Goal: Task Accomplishment & Management: Use online tool/utility

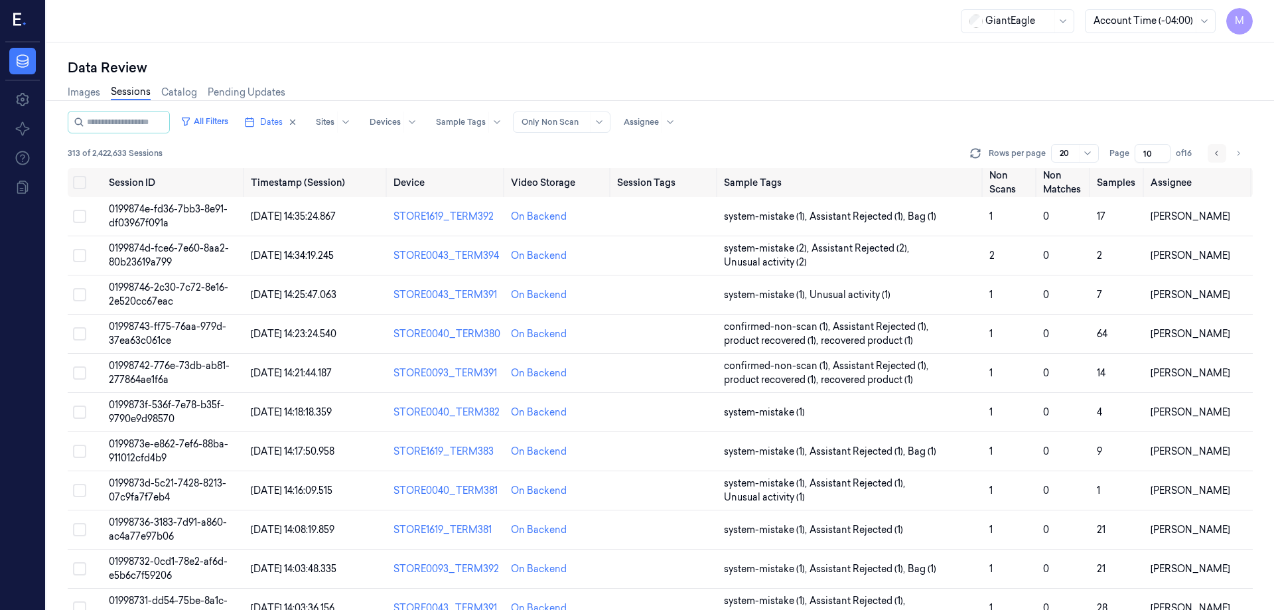
click at [1218, 151] on icon "Go to previous page" at bounding box center [1217, 153] width 8 height 11
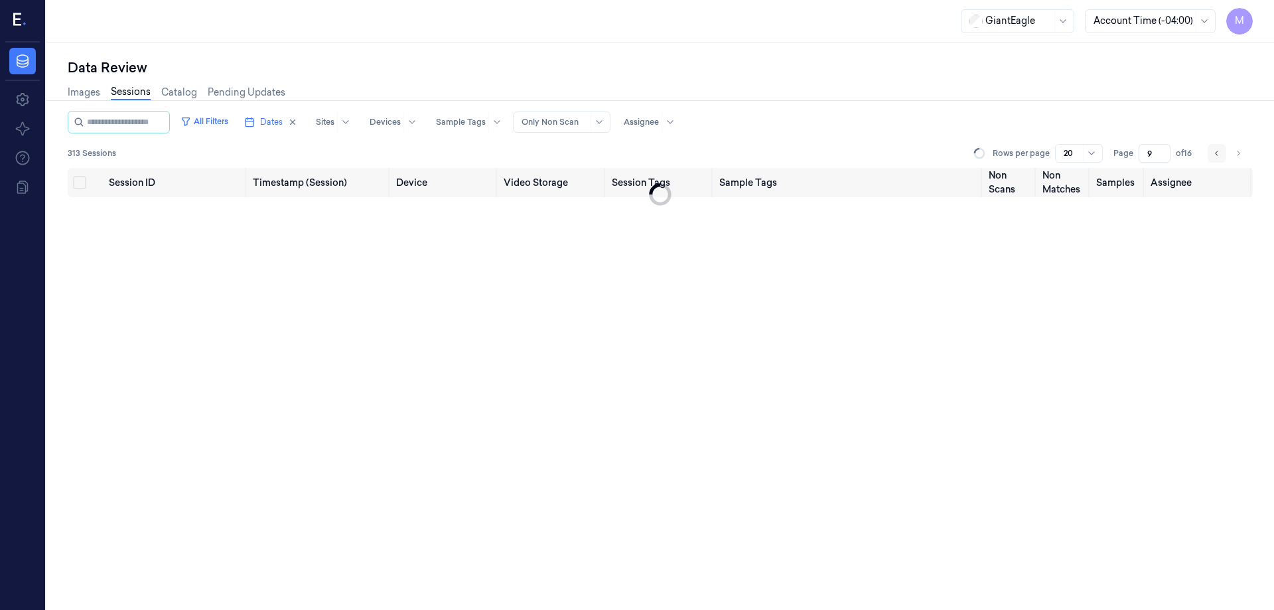
click at [1218, 151] on icon "Go to previous page" at bounding box center [1217, 153] width 8 height 11
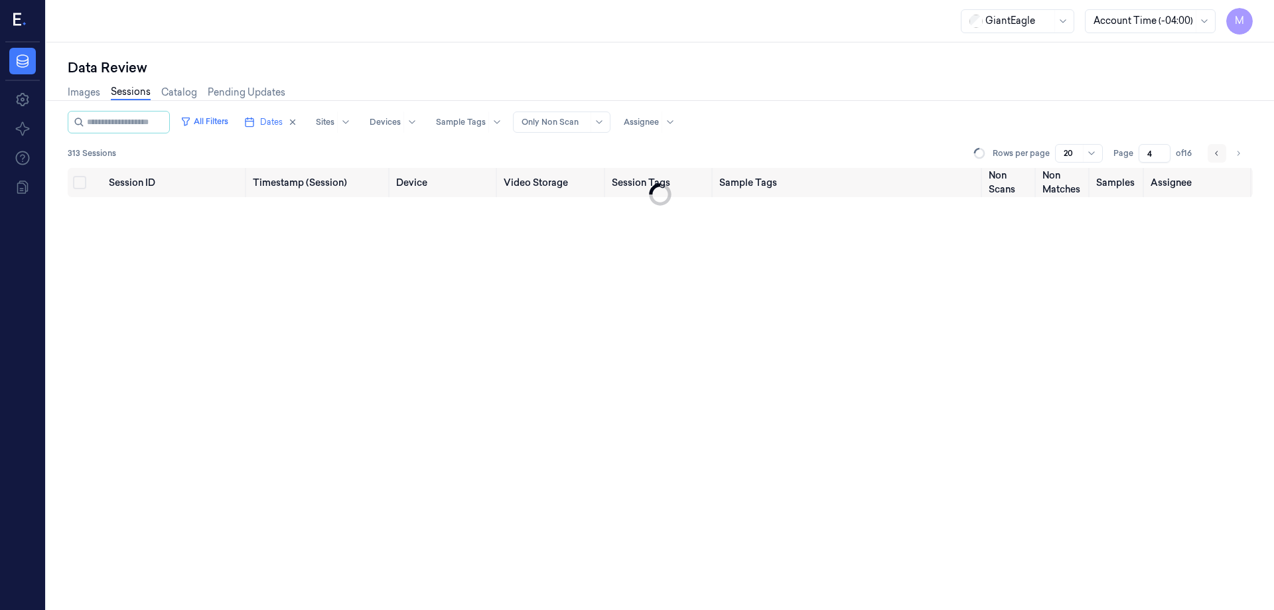
click at [1218, 151] on icon "Go to previous page" at bounding box center [1217, 153] width 8 height 11
type input "1"
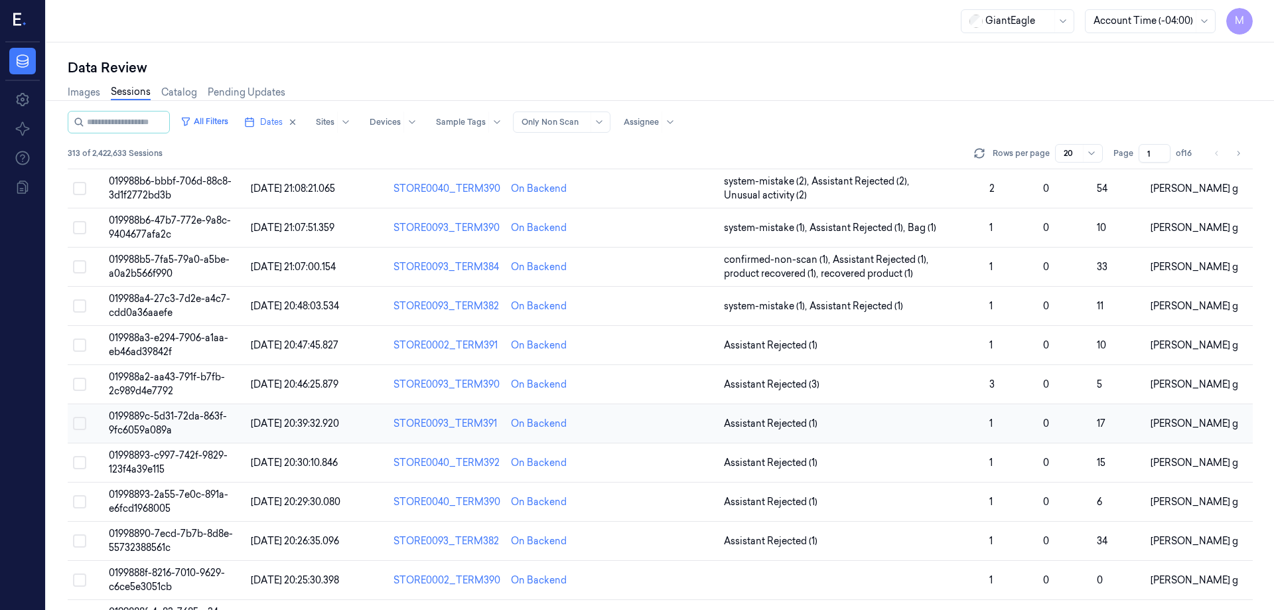
scroll to position [332, 0]
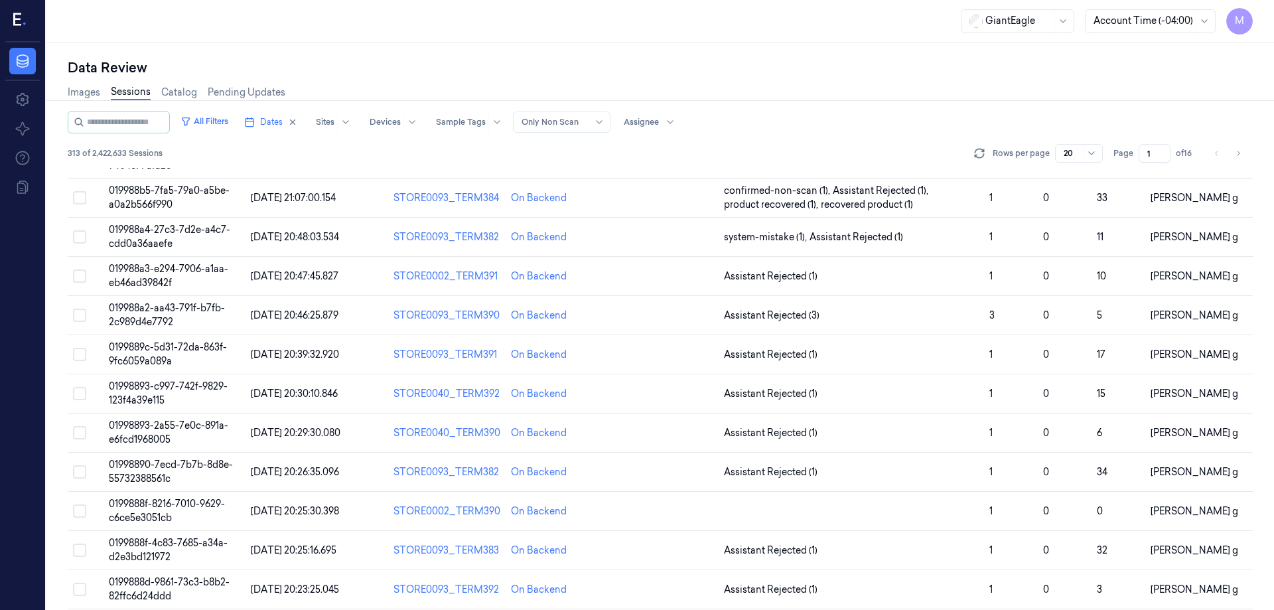
click at [844, 76] on div "Data Review" at bounding box center [661, 67] width 1186 height 19
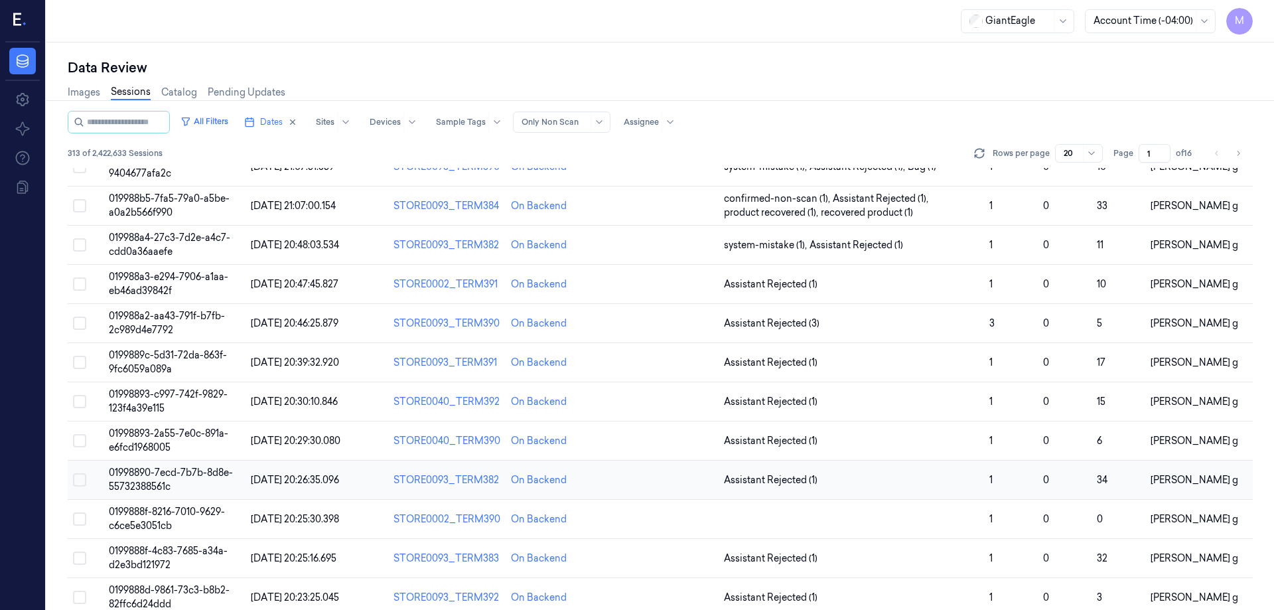
scroll to position [248, 0]
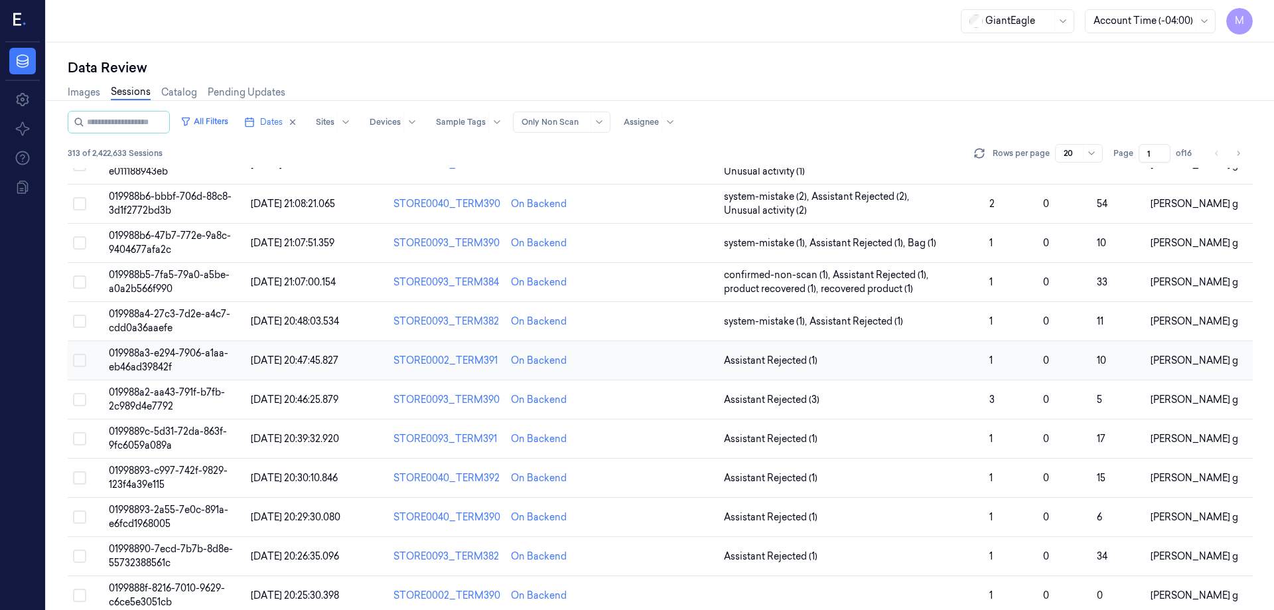
click at [79, 358] on button "Select row" at bounding box center [79, 360] width 13 height 13
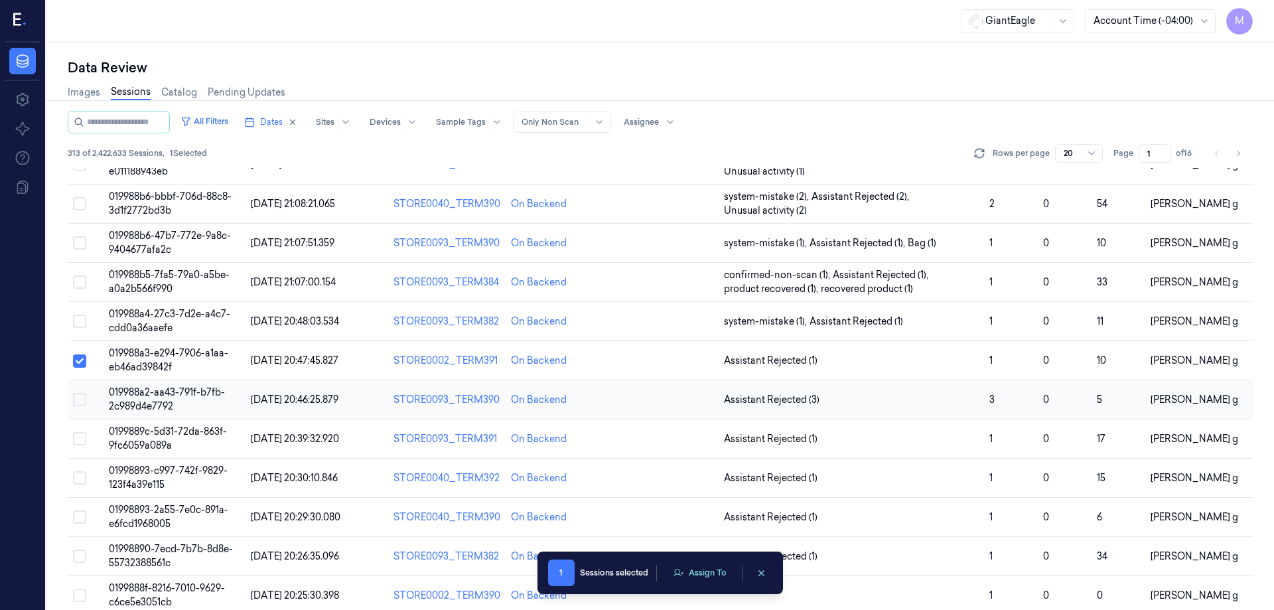
click at [82, 398] on button "Select row" at bounding box center [79, 399] width 13 height 13
click at [83, 436] on button "Select row" at bounding box center [79, 438] width 13 height 13
click at [78, 478] on button "Select row" at bounding box center [79, 477] width 13 height 13
click at [80, 517] on button "Select row" at bounding box center [79, 516] width 13 height 13
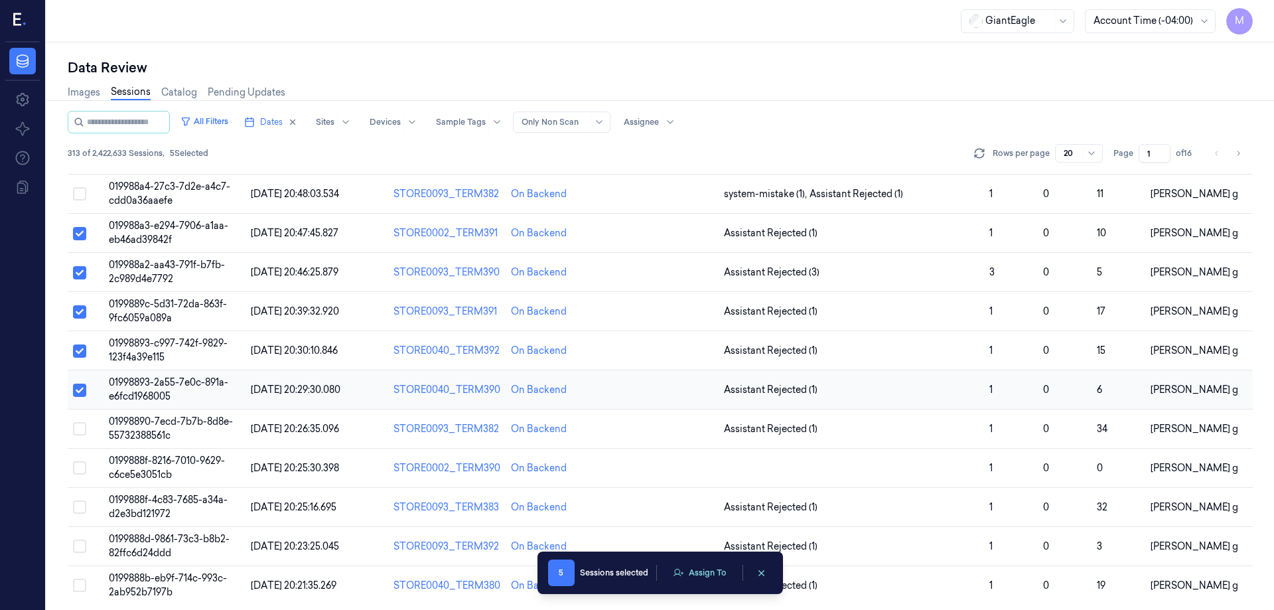
scroll to position [380, 0]
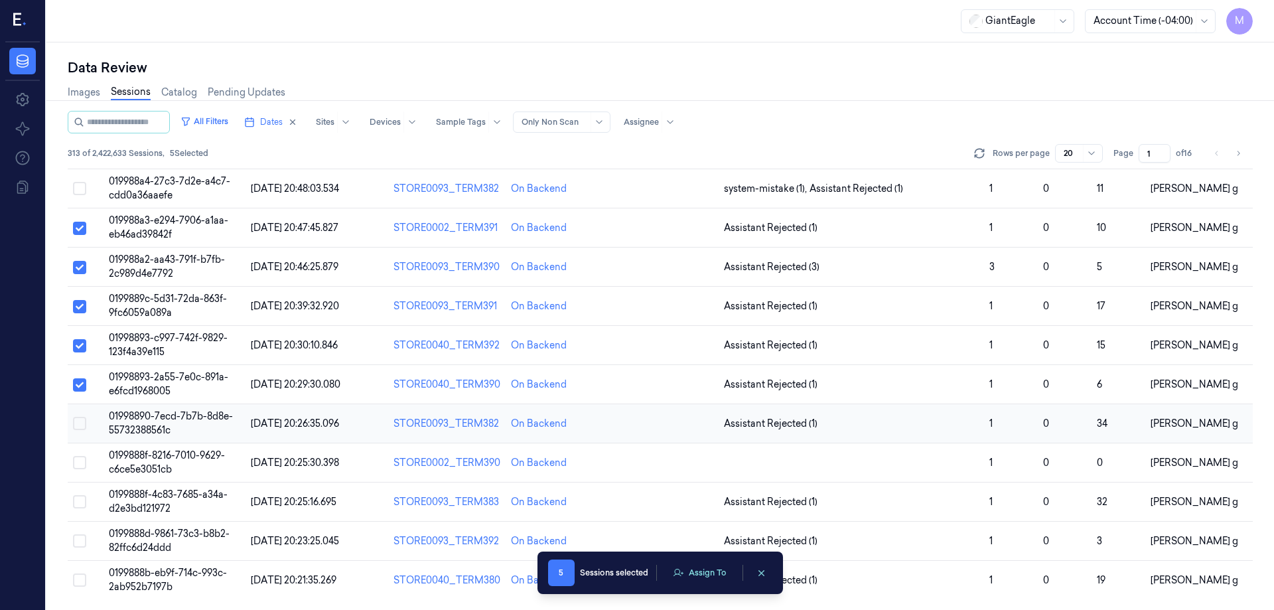
click at [79, 418] on button "Select row" at bounding box center [79, 423] width 13 height 13
click at [76, 465] on button "Select row" at bounding box center [79, 462] width 13 height 13
click at [80, 497] on button "Select row" at bounding box center [79, 501] width 13 height 13
click at [78, 540] on button "Select row" at bounding box center [79, 540] width 13 height 13
click at [84, 582] on button "Select row" at bounding box center [79, 580] width 13 height 13
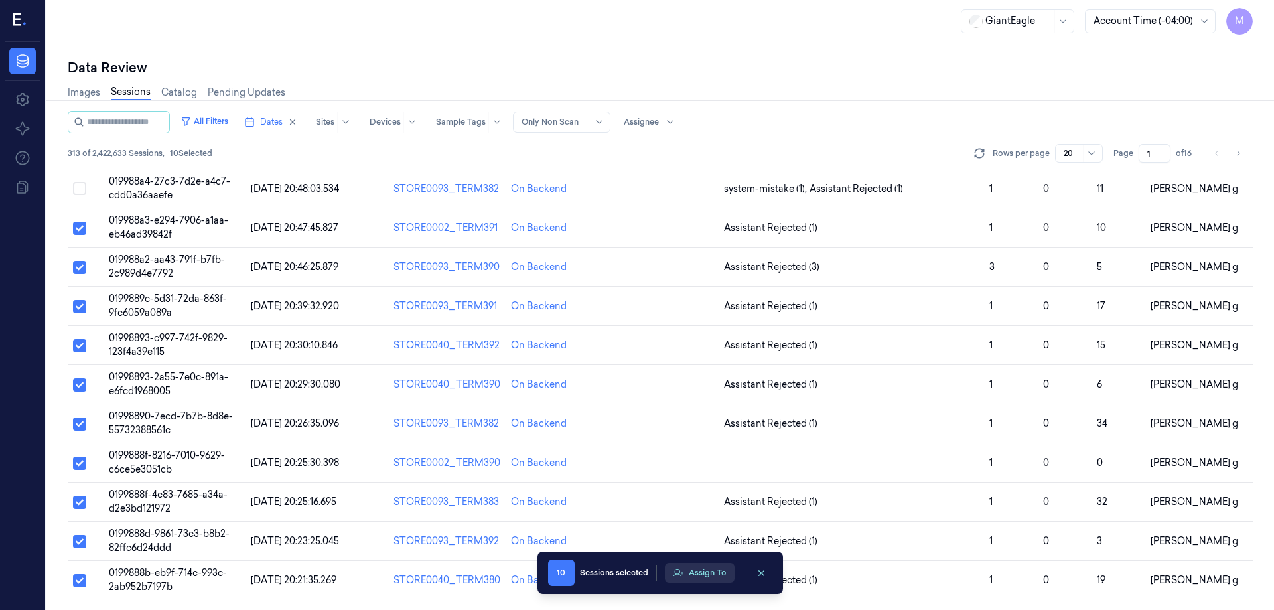
click at [671, 576] on button "Assign To" at bounding box center [700, 573] width 70 height 20
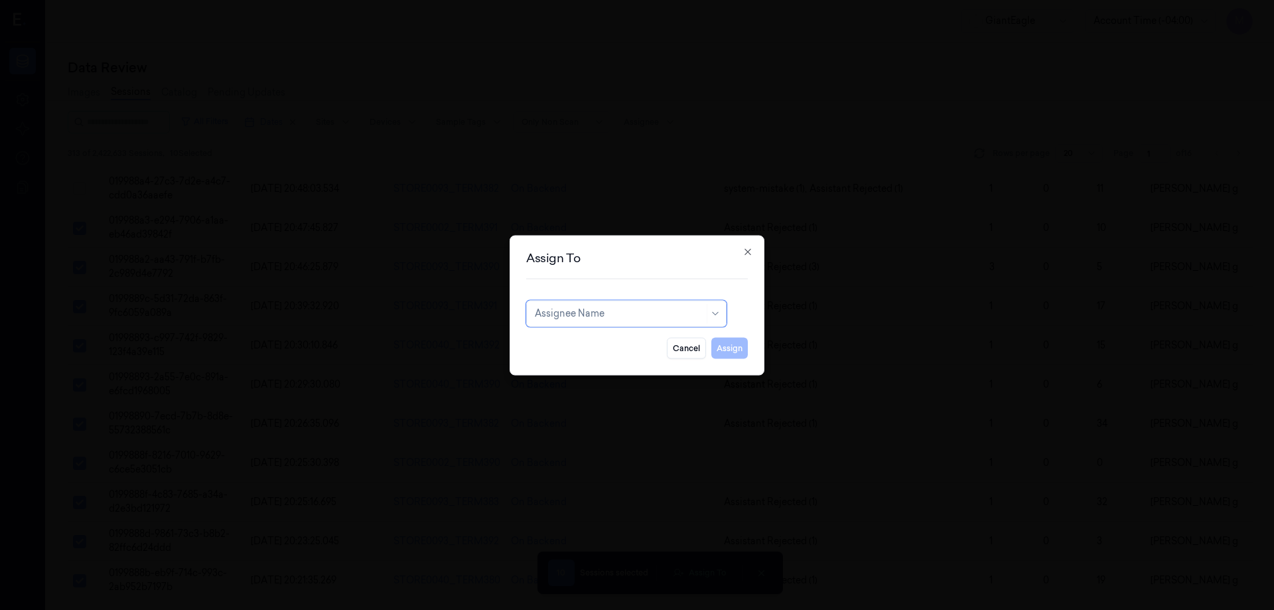
click at [641, 309] on div at bounding box center [619, 314] width 169 height 14
type input "ko"
click at [609, 343] on div "korisetty prem" at bounding box center [626, 344] width 183 height 14
click at [723, 351] on button "Assign" at bounding box center [730, 347] width 37 height 21
